Goal: Task Accomplishment & Management: Complete application form

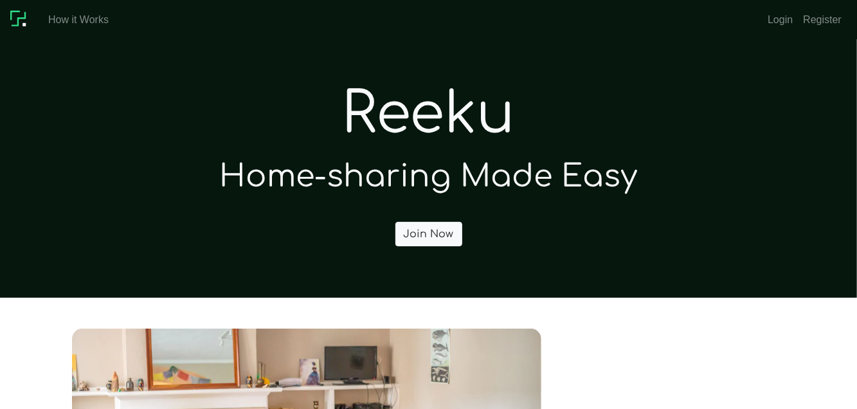
drag, startPoint x: 479, startPoint y: 239, endPoint x: 461, endPoint y: 234, distance: 18.6
click at [462, 234] on div "Reeku Home-sharing Made Easy Join Now" at bounding box center [428, 168] width 733 height 176
click at [446, 233] on link "Join Now" at bounding box center [429, 234] width 67 height 24
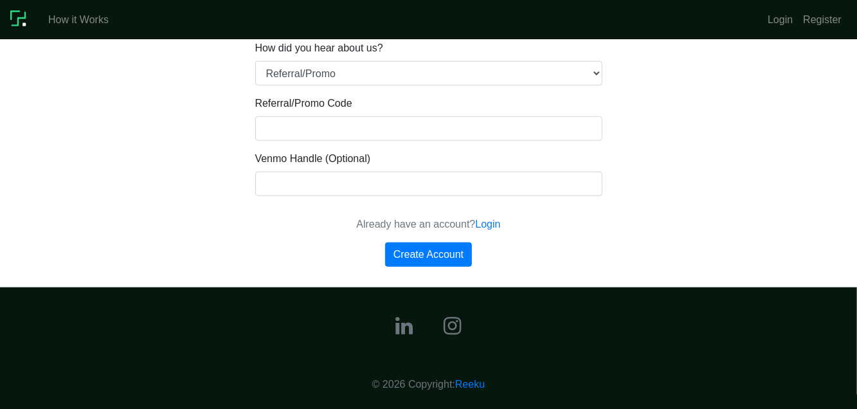
scroll to position [589, 0]
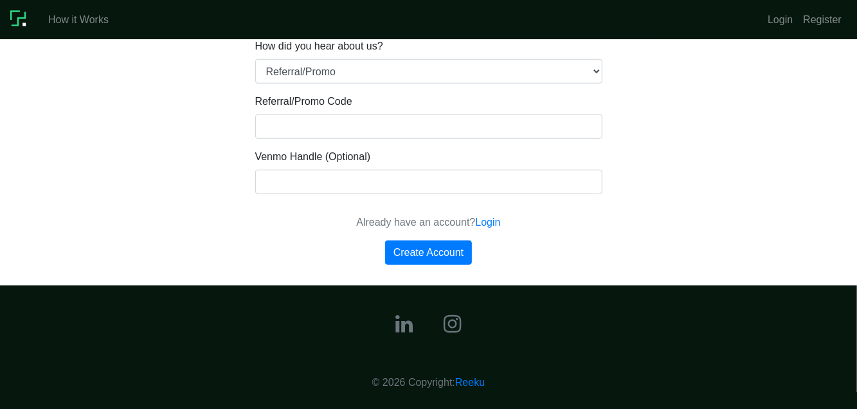
click at [402, 318] on icon at bounding box center [404, 323] width 17 height 15
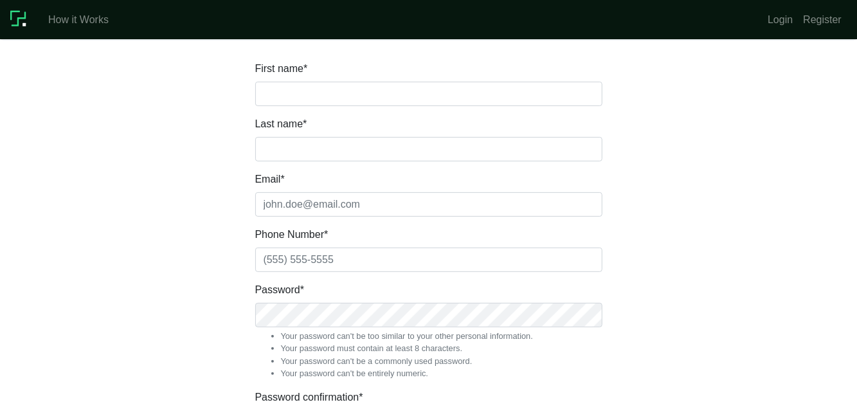
scroll to position [589, 0]
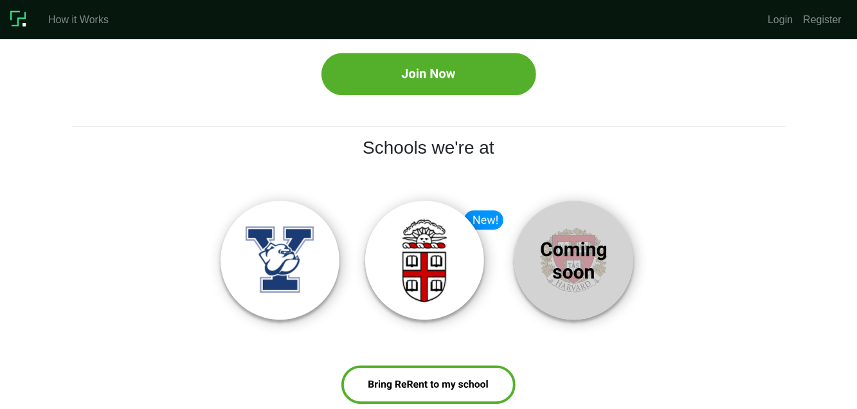
scroll to position [1852, 0]
click at [392, 95] on img at bounding box center [429, 74] width 215 height 42
